Goal: Find specific page/section: Find specific page/section

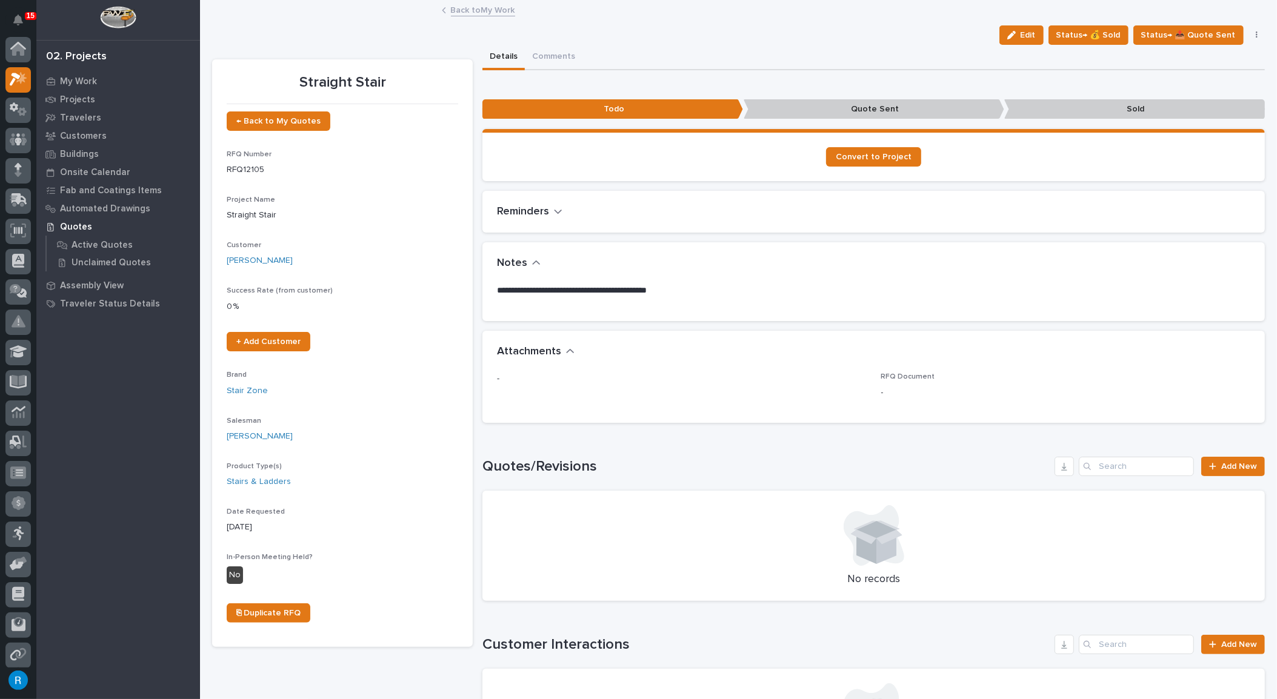
scroll to position [30, 0]
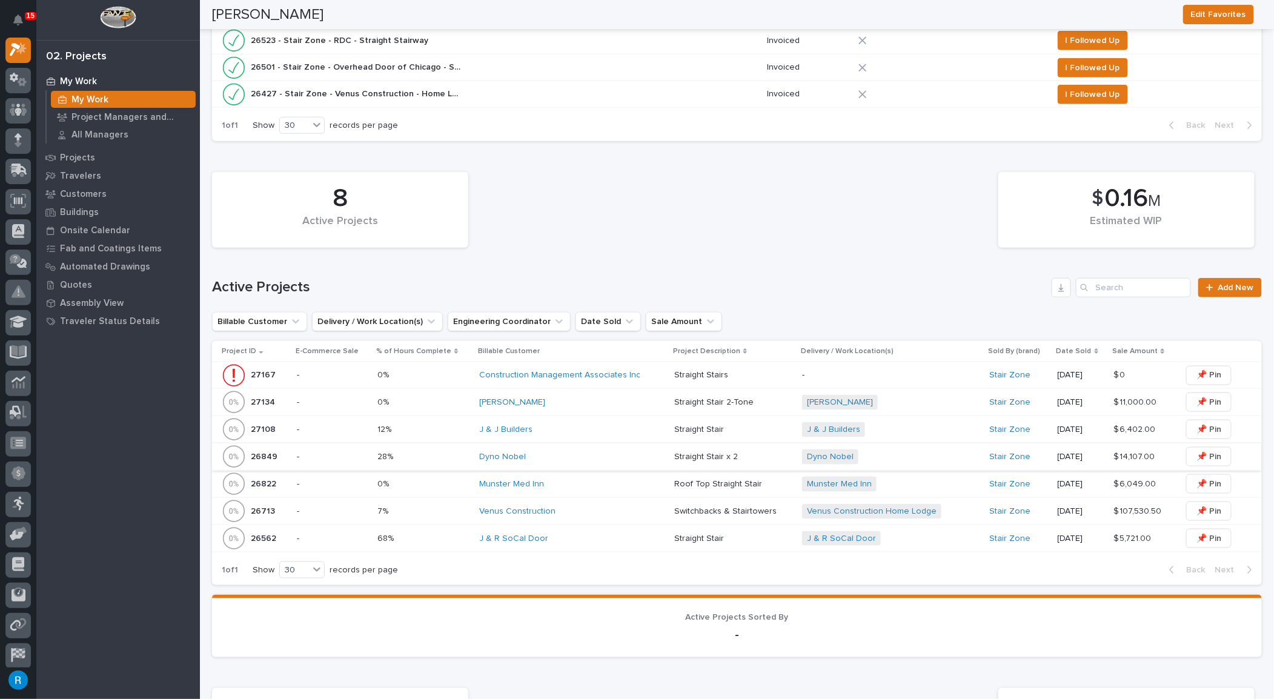
scroll to position [440, 0]
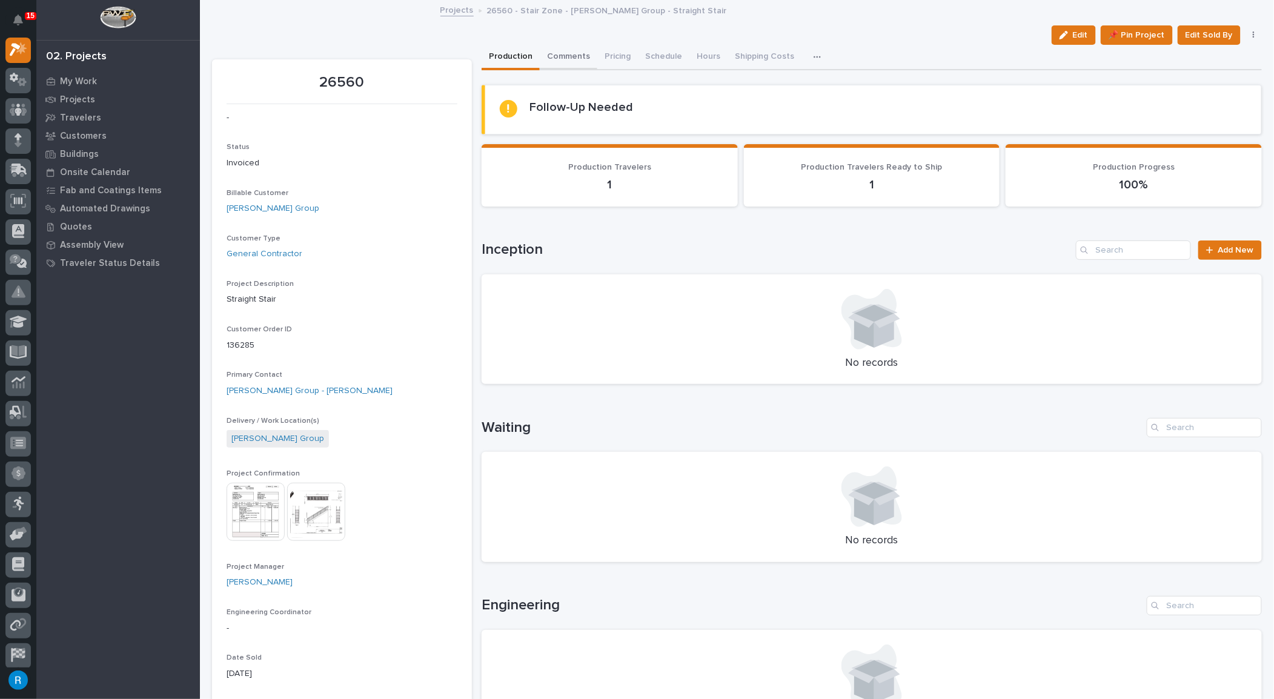
click at [564, 54] on button "Comments" at bounding box center [569, 57] width 58 height 25
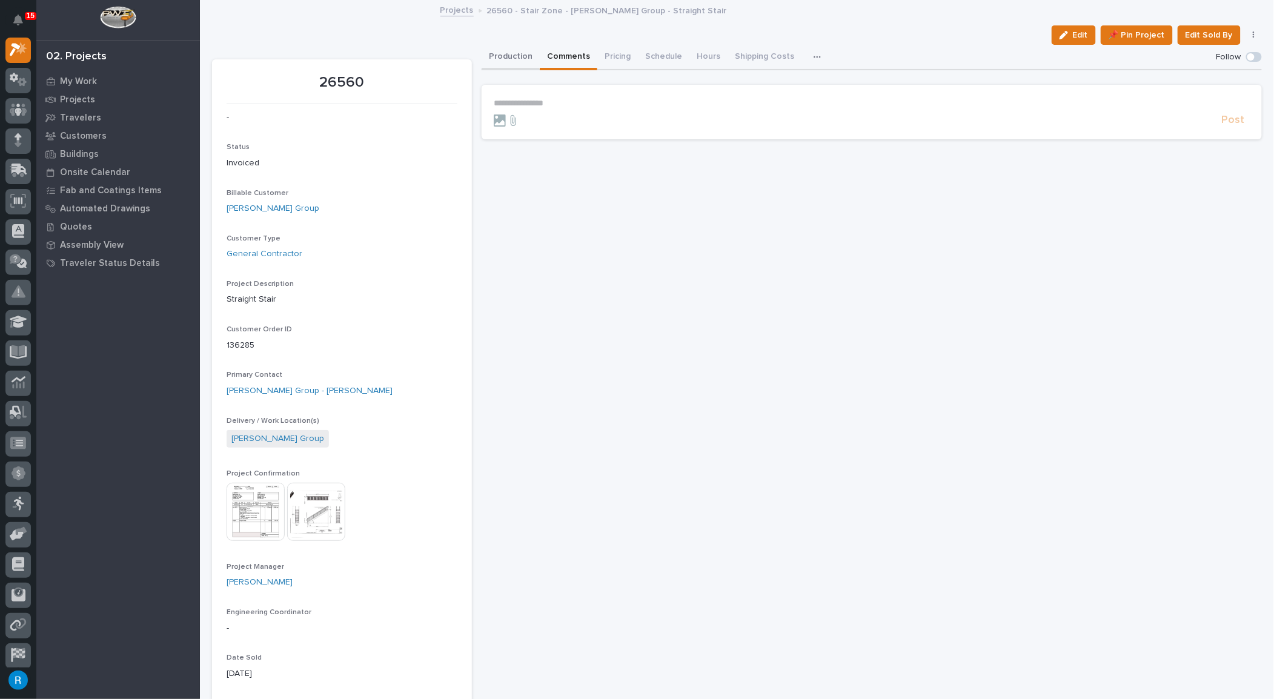
click at [505, 58] on button "Production" at bounding box center [511, 57] width 58 height 25
